Goal: Information Seeking & Learning: Check status

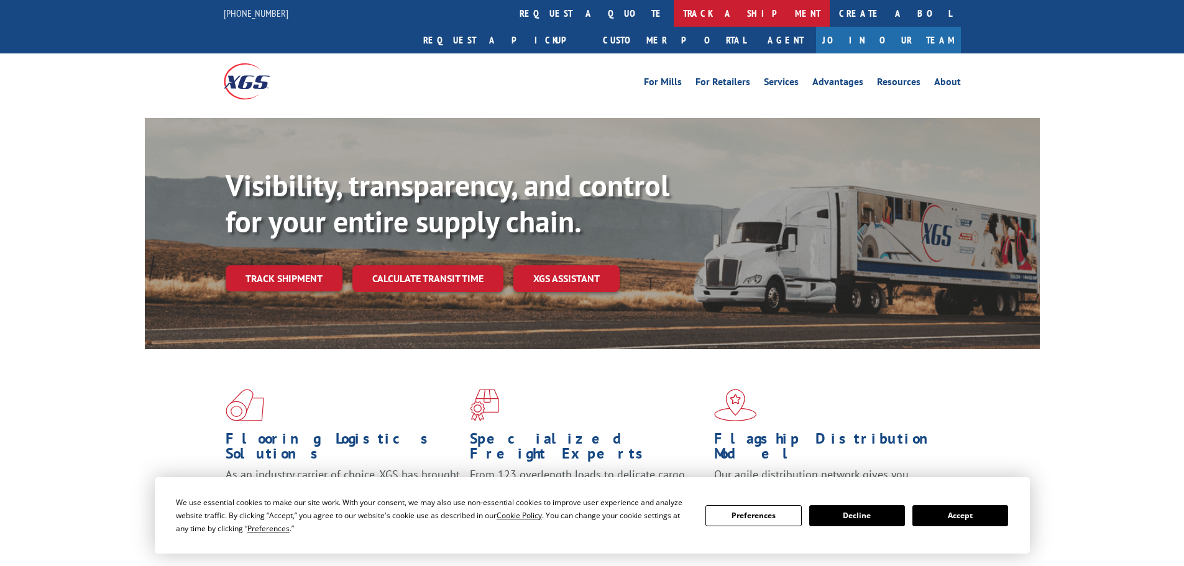
click at [674, 15] on link "track a shipment" at bounding box center [752, 13] width 156 height 27
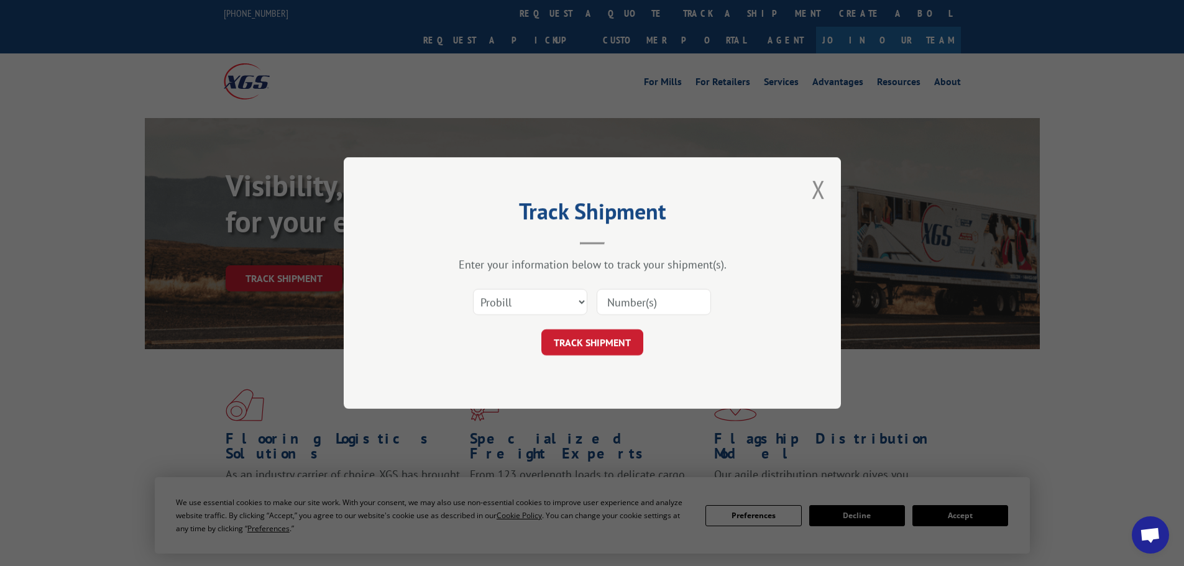
click at [683, 295] on input at bounding box center [654, 302] width 114 height 26
paste input "17517457"
type input "17517457"
click at [541, 329] on button "TRACK SHIPMENT" at bounding box center [592, 342] width 102 height 26
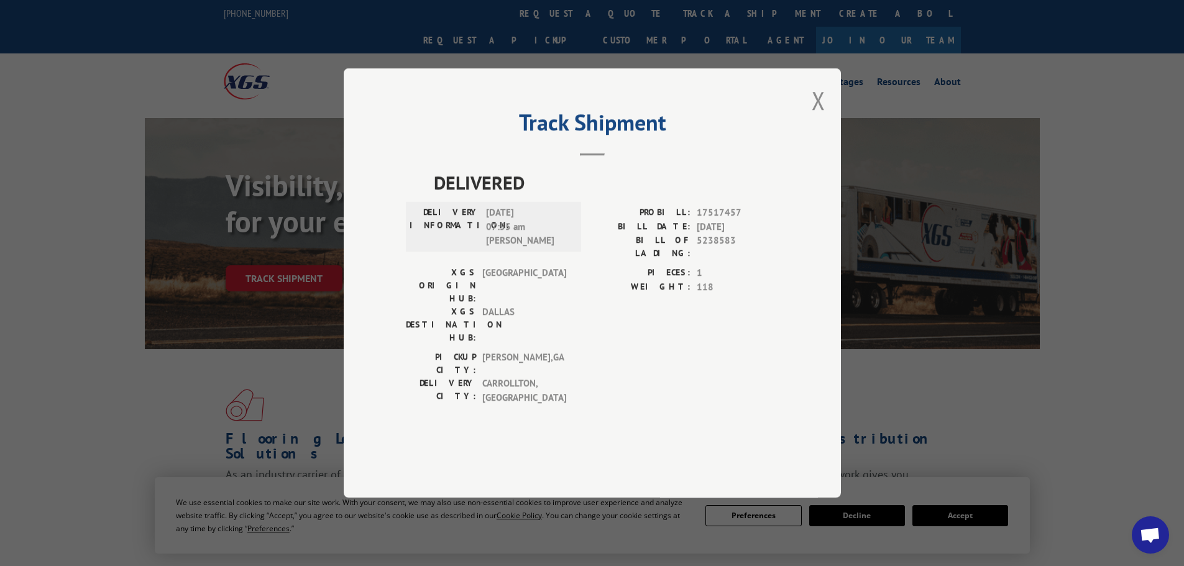
click at [518, 247] on span "[DATE] 07:55 am [PERSON_NAME]" at bounding box center [528, 227] width 84 height 42
